Goal: Transaction & Acquisition: Purchase product/service

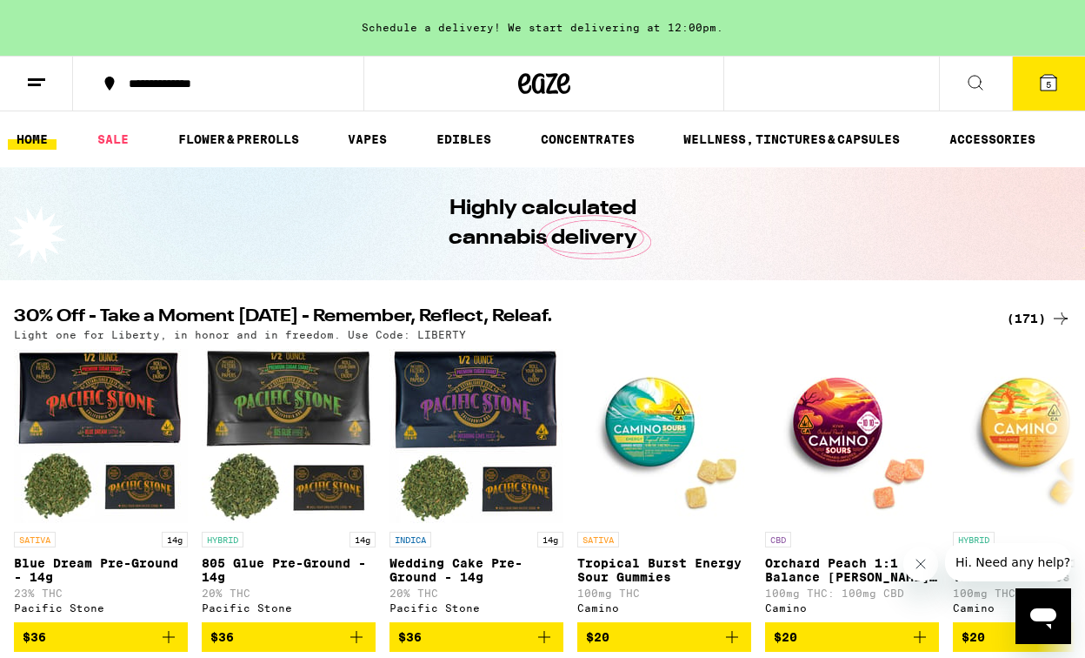
click at [645, 31] on div "Schedule a delivery! We start delivering at 12:00pm." at bounding box center [542, 28] width 1085 height 56
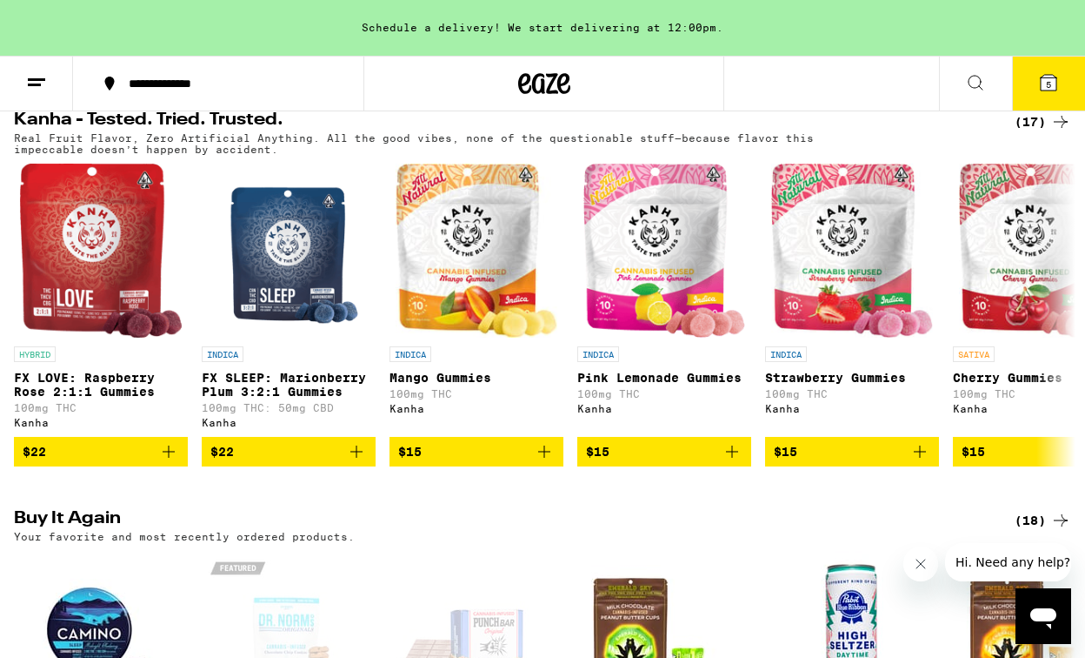
scroll to position [1014, 0]
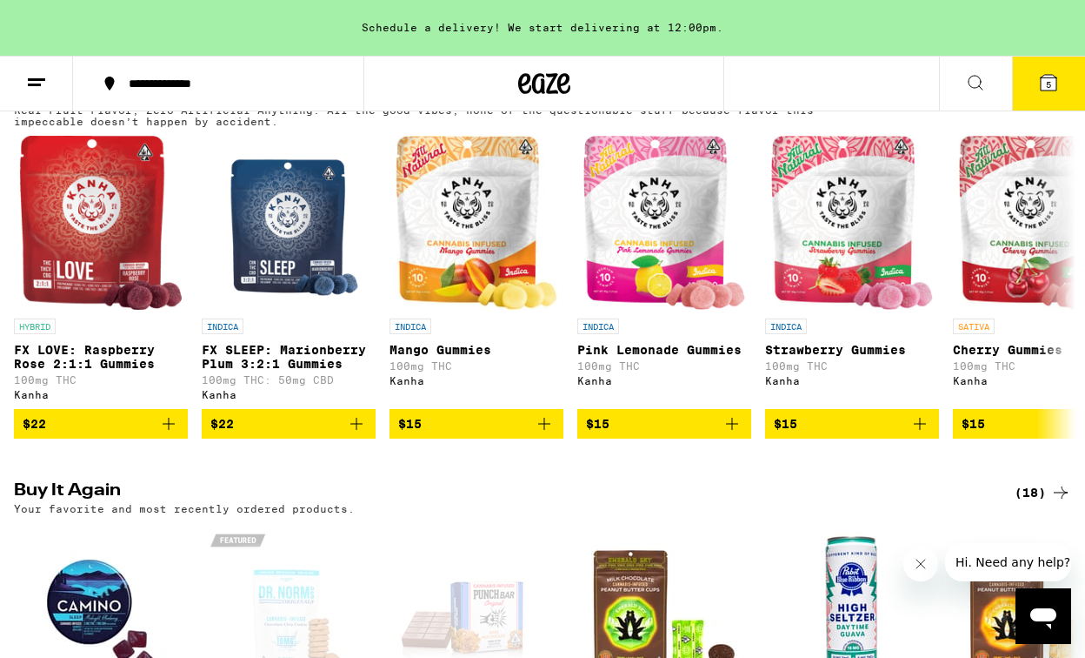
click at [1050, 83] on span "5" at bounding box center [1048, 84] width 5 height 10
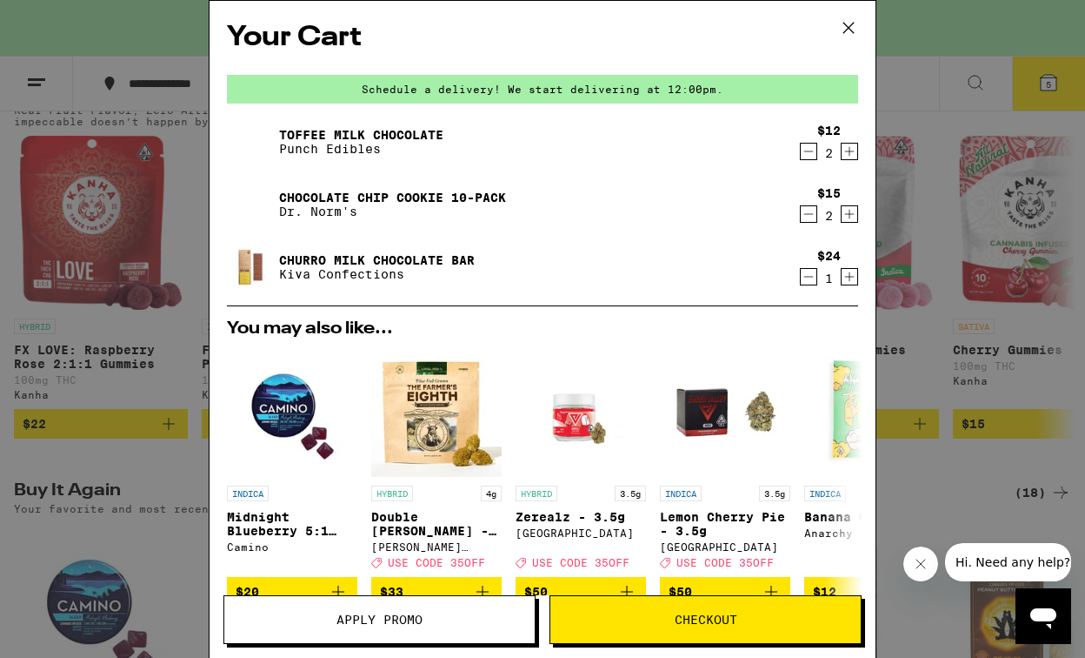
click at [811, 277] on icon "Decrement" at bounding box center [809, 276] width 16 height 21
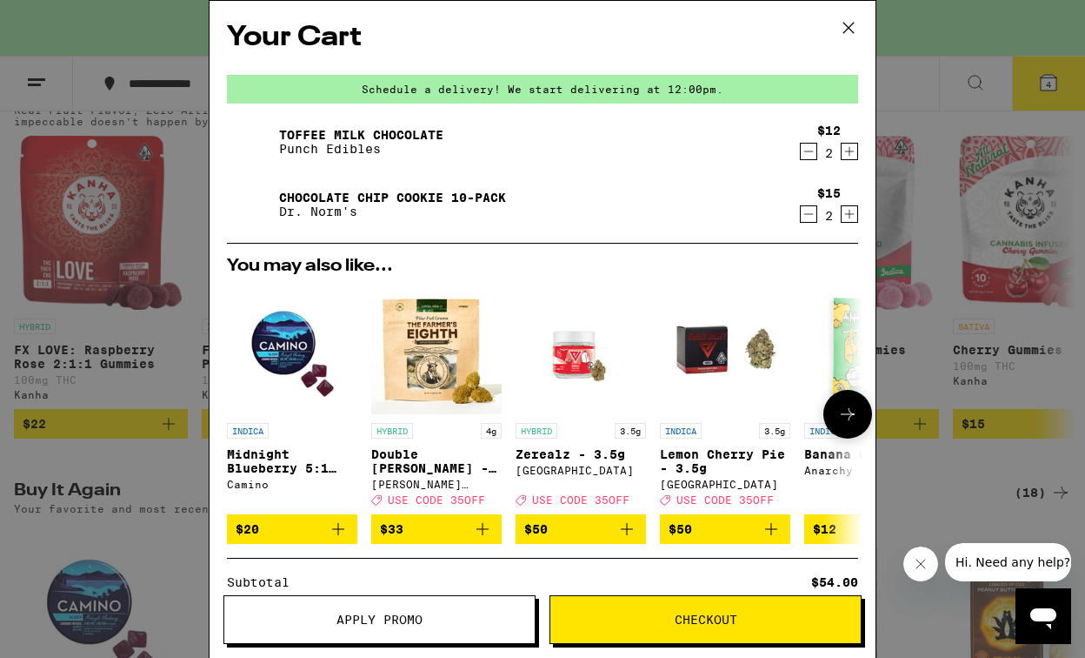
click at [288, 536] on span "$20" at bounding box center [292, 528] width 113 height 21
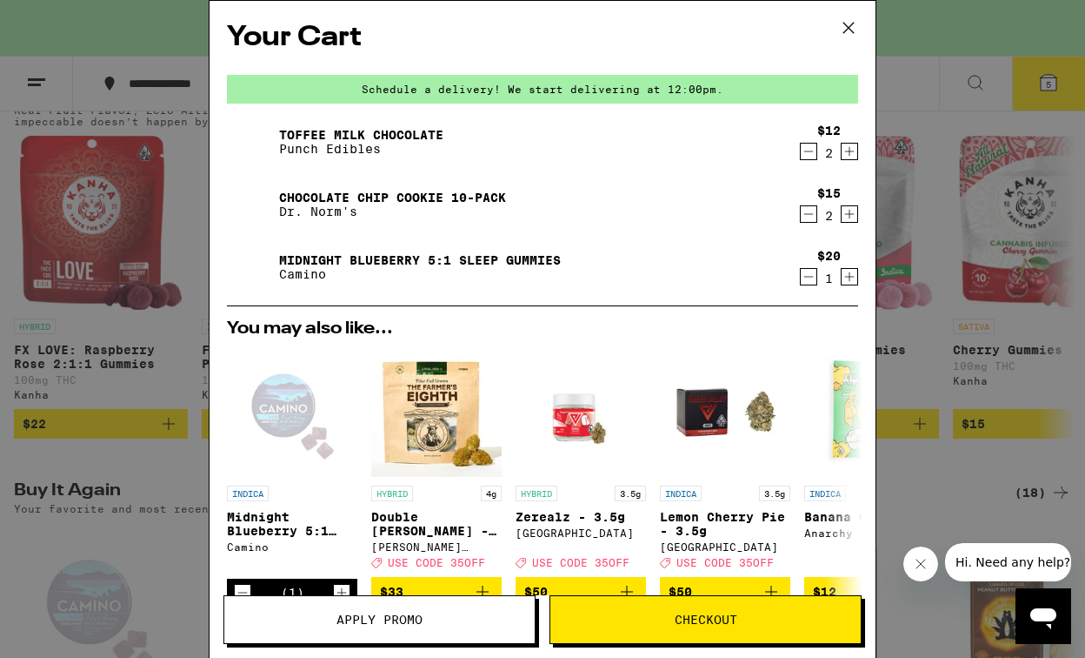
click at [845, 149] on icon "Increment" at bounding box center [850, 151] width 16 height 21
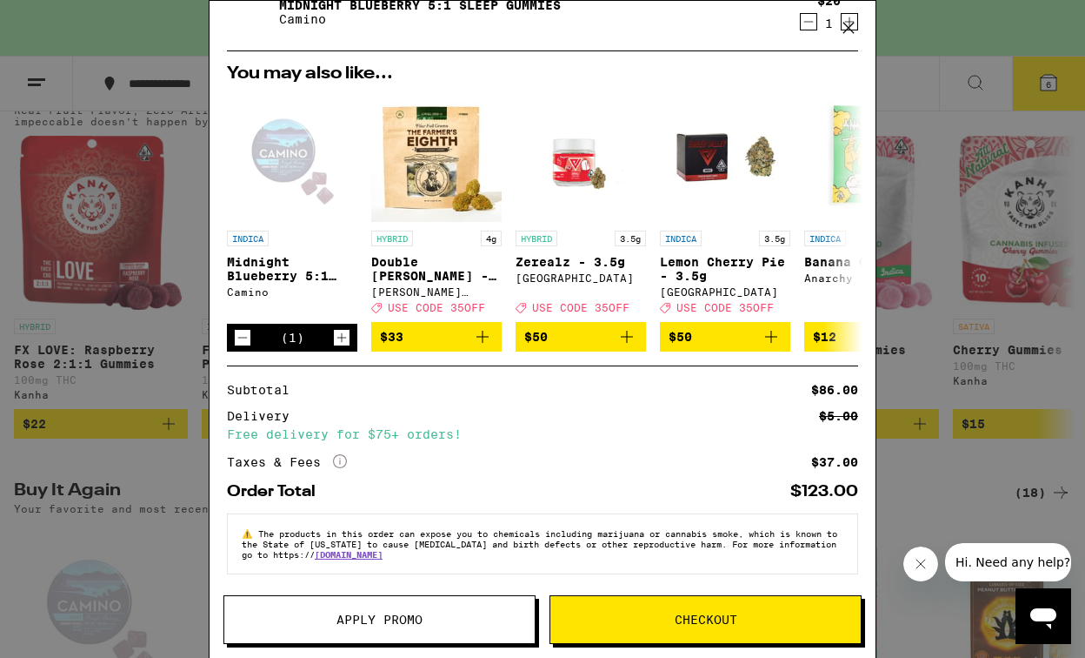
scroll to position [268, 0]
click at [669, 616] on span "Checkout" at bounding box center [706, 619] width 311 height 12
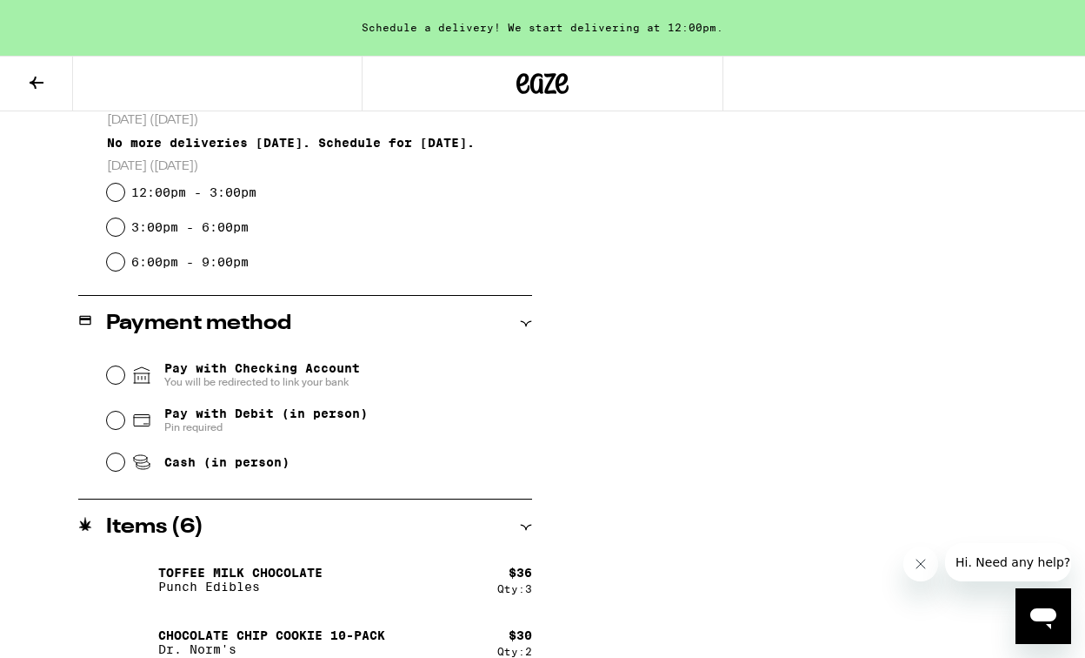
scroll to position [447, 0]
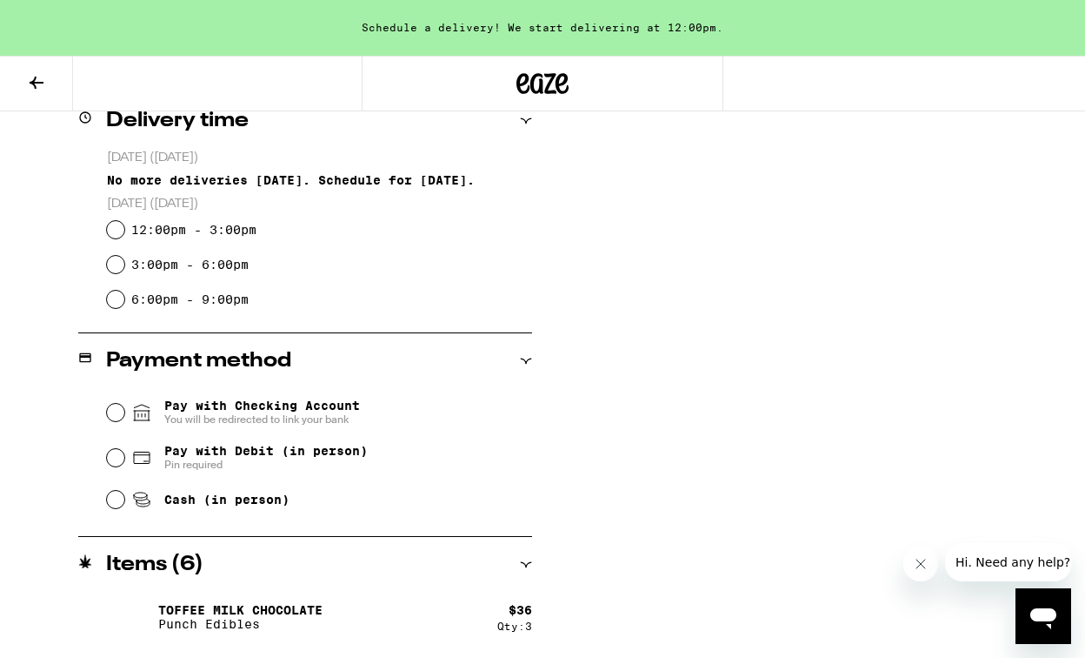
click at [116, 301] on input "6:00pm - 9:00pm" at bounding box center [115, 299] width 17 height 17
radio input "true"
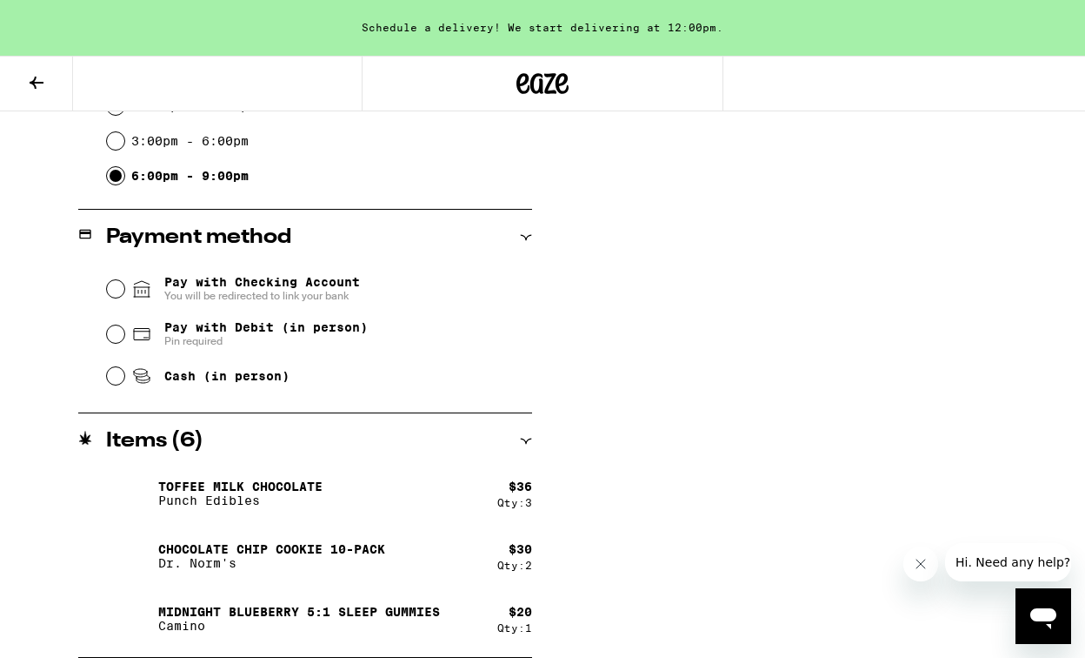
scroll to position [571, 0]
click at [113, 375] on input "Cash (in person)" at bounding box center [115, 375] width 17 height 17
radio input "true"
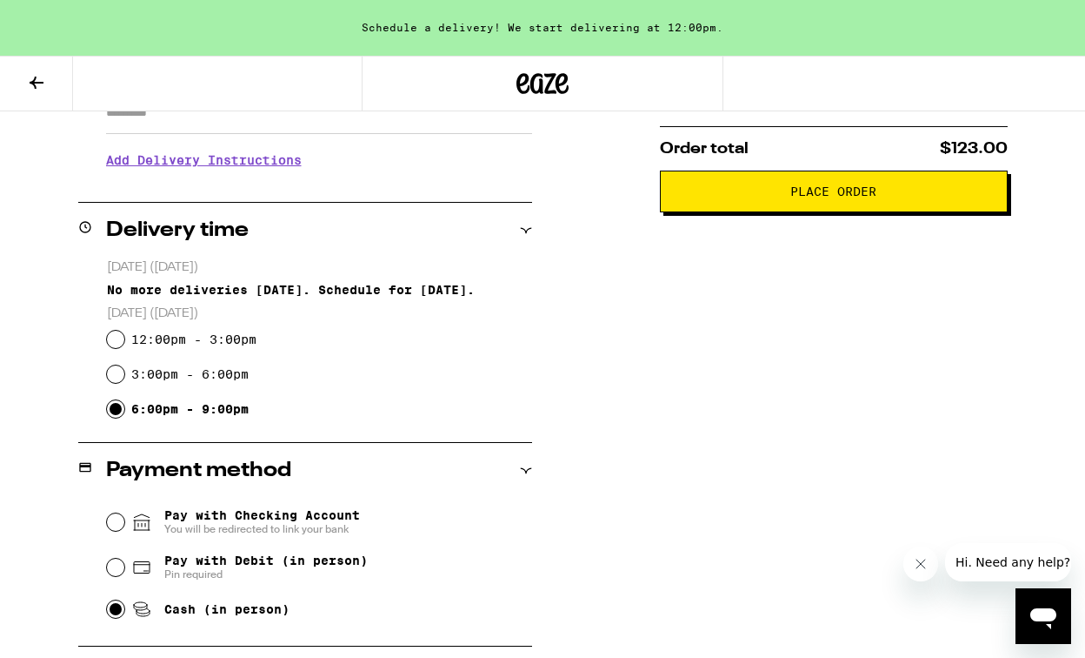
scroll to position [337, 0]
click at [799, 197] on span "Place Order" at bounding box center [834, 191] width 86 height 12
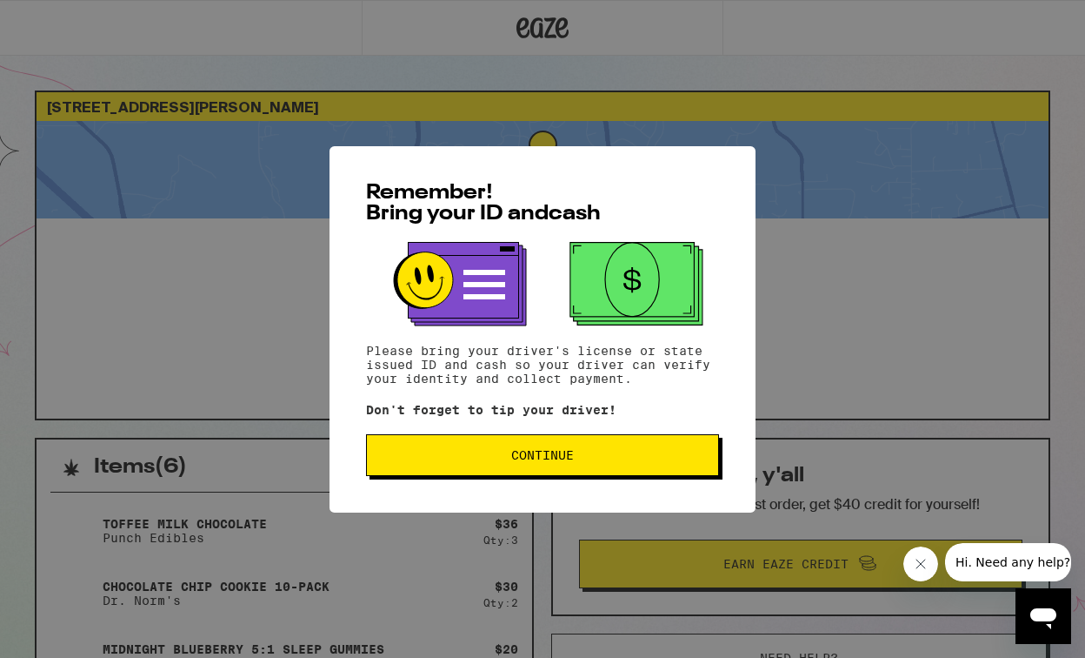
click at [547, 459] on span "Continue" at bounding box center [542, 455] width 63 height 12
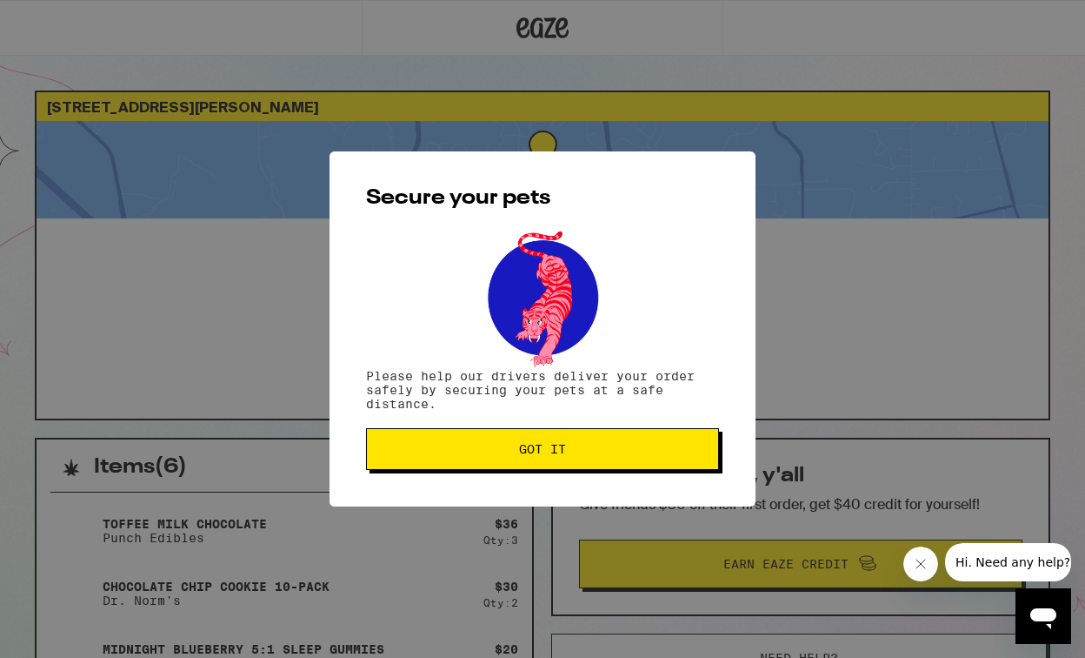
click at [543, 447] on span "Got it" at bounding box center [542, 449] width 47 height 12
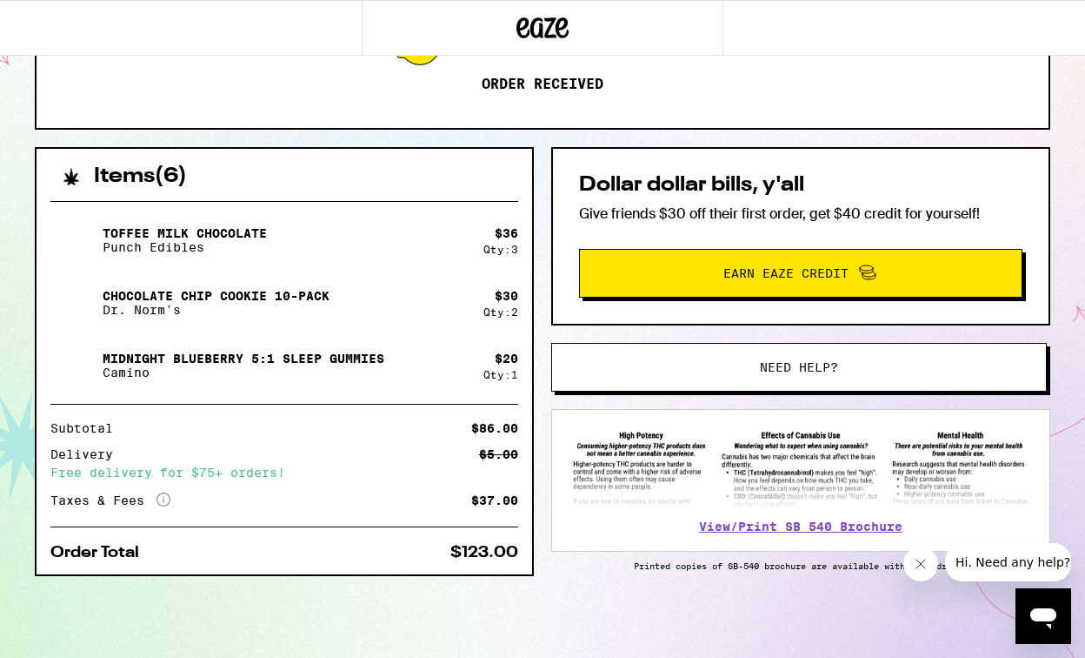
scroll to position [294, 0]
